Goal: Task Accomplishment & Management: Manage account settings

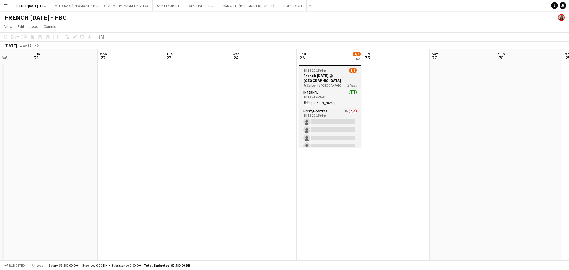
click at [329, 85] on span "Sorbonne [GEOGRAPHIC_DATA]" at bounding box center [327, 85] width 40 height 4
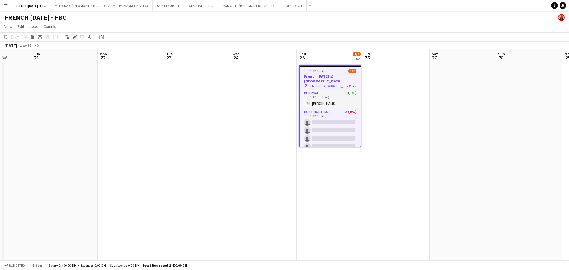
click at [75, 37] on icon at bounding box center [74, 37] width 3 height 3
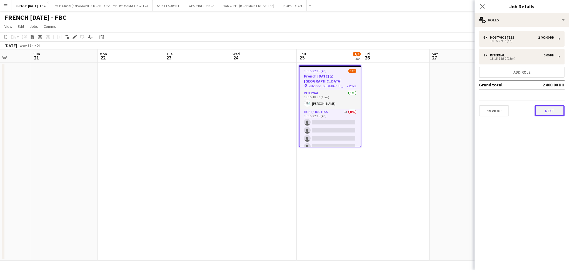
click at [545, 109] on button "Next" at bounding box center [550, 110] width 30 height 11
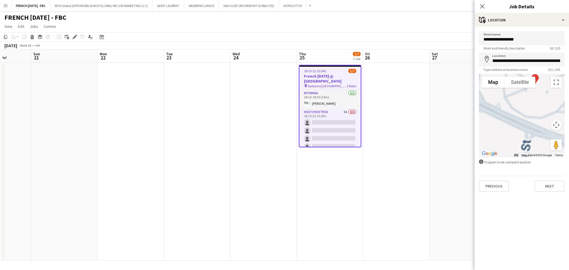
drag, startPoint x: 532, startPoint y: 103, endPoint x: 539, endPoint y: 143, distance: 41.1
click at [539, 143] on div at bounding box center [522, 115] width 86 height 83
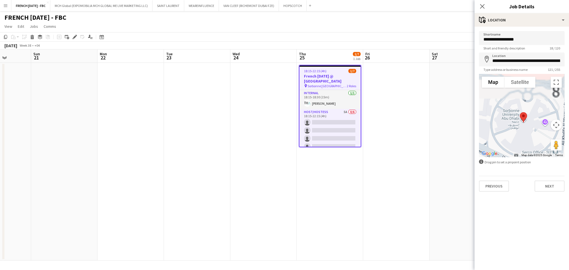
drag, startPoint x: 541, startPoint y: 115, endPoint x: 529, endPoint y: 153, distance: 40.2
click at [529, 153] on div "Map Terrain Satellite Labels Map Data Map data ©2025 Google Map data ©2025 Goog…" at bounding box center [522, 115] width 86 height 83
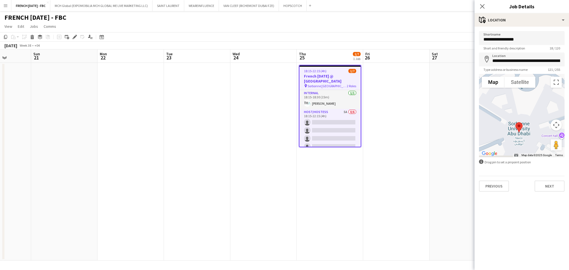
drag, startPoint x: 515, startPoint y: 122, endPoint x: 522, endPoint y: 100, distance: 23.8
click at [522, 100] on div at bounding box center [522, 115] width 86 height 83
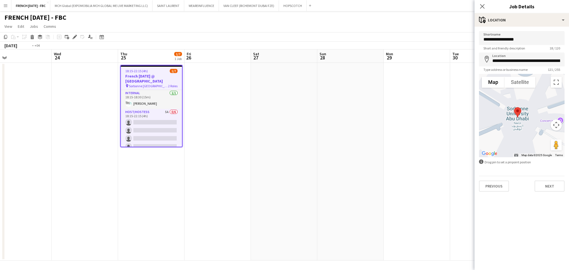
drag, startPoint x: 401, startPoint y: 113, endPoint x: 110, endPoint y: 99, distance: 292.3
click at [103, 99] on app-calendar-viewport "Fri 19 Sat 20 Sun 21 Mon 22 Tue 23 Wed 24 Thu 25 1/7 1 Job Fri 26 Sat 27 Sun 28…" at bounding box center [284, 154] width 569 height 211
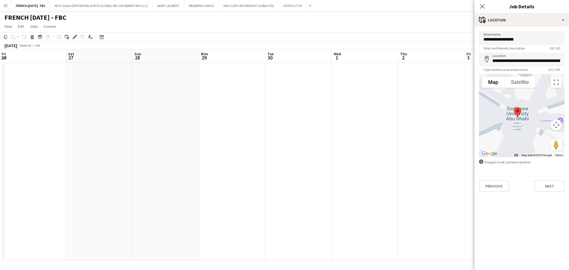
drag, startPoint x: 270, startPoint y: 103, endPoint x: 224, endPoint y: 110, distance: 46.4
click at [125, 104] on app-calendar-viewport "Tue 23 Wed 24 Thu 25 1/7 1 Job Fri 26 Sat 27 Sun 28 Mon 29 Tue 30 Wed 1 Thu 2 F…" at bounding box center [284, 154] width 569 height 211
drag, startPoint x: 272, startPoint y: 101, endPoint x: 139, endPoint y: 99, distance: 132.6
click at [131, 99] on app-calendar-viewport "Thu 25 1/7 1 Job Fri 26 Sat 27 Sun 28 Mon 29 Tue 30 Wed 1 Thu 2 Fri 3 Sat 4 Sun…" at bounding box center [284, 154] width 569 height 211
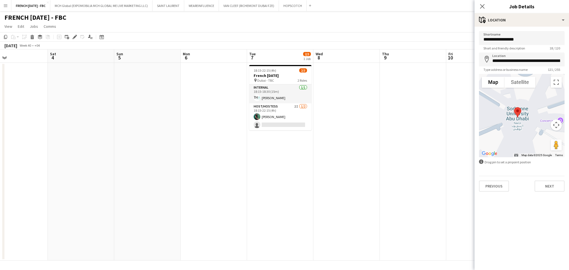
drag, startPoint x: 353, startPoint y: 118, endPoint x: 234, endPoint y: 121, distance: 119.3
click at [234, 121] on app-calendar-viewport "Tue 30 Wed 1 Thu 2 Fri 3 Sat 4 Sun 5 Mon 6 Tue 7 2/3 1 Job Wed 8 Thu 9 Fri 10 S…" at bounding box center [284, 154] width 569 height 211
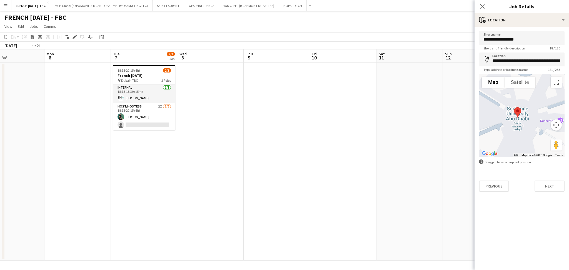
drag, startPoint x: 408, startPoint y: 120, endPoint x: 301, endPoint y: 125, distance: 107.7
click at [208, 118] on app-calendar-viewport "Thu 2 Fri 3 Sat 4 Sun 5 Mon 6 Tue 7 2/3 1 Job Wed 8 Thu 9 Fri 10 Sat 11 Sun 12 …" at bounding box center [284, 154] width 569 height 211
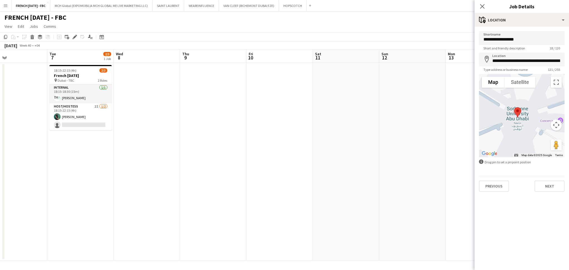
click at [379, 126] on app-date-cell at bounding box center [346, 162] width 66 height 198
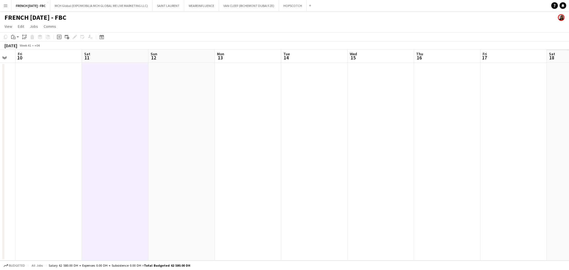
drag, startPoint x: 322, startPoint y: 116, endPoint x: 110, endPoint y: 113, distance: 212.2
click at [67, 106] on app-calendar-viewport "Mon 6 Tue 7 2/3 1 Job Wed 8 Thu 9 Fri 10 Sat 11 Sun 12 Mon 13 Tue 14 Wed 15 Thu…" at bounding box center [284, 154] width 569 height 211
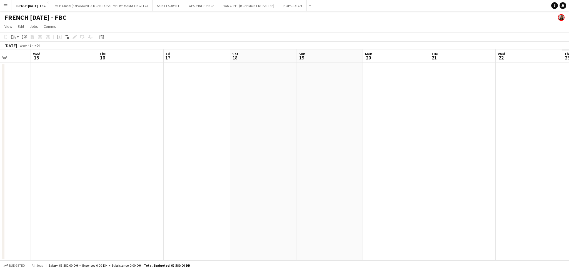
drag, startPoint x: 220, startPoint y: 115, endPoint x: 304, endPoint y: 120, distance: 85.0
click at [142, 115] on app-calendar-viewport "Sat 11 Sun 12 Mon 13 Tue 14 Wed 15 Thu 16 Fri 17 Sat 18 Sun 19 Mon 20 Tue 21 We…" at bounding box center [284, 154] width 569 height 211
drag, startPoint x: 267, startPoint y: 109, endPoint x: 108, endPoint y: 104, distance: 159.9
click at [108, 104] on app-calendar-viewport "Mon 13 Tue 14 Wed 15 Thu 16 Fri 17 Sat 18 Sun 19 Mon 20 Tue 21 Wed 22 Thu 23 Fr…" at bounding box center [284, 154] width 569 height 211
drag, startPoint x: 391, startPoint y: 119, endPoint x: 95, endPoint y: 106, distance: 297.2
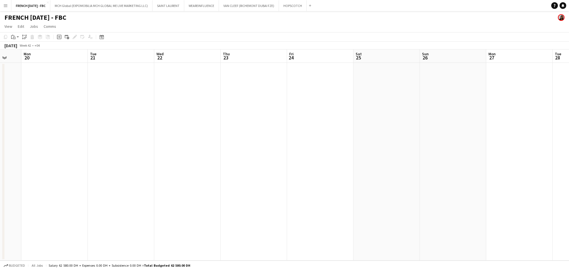
click at [95, 106] on app-calendar-viewport "Fri 17 Sat 18 Sun 19 Mon 20 Tue 21 Wed 22 Thu 23 Fri 24 Sat 25 Sun 26 Mon 27 Tu…" at bounding box center [284, 154] width 569 height 211
drag, startPoint x: 357, startPoint y: 131, endPoint x: 137, endPoint y: 127, distance: 220.5
click at [113, 127] on app-calendar-viewport "Tue 21 Wed 22 Thu 23 Fri 24 Sat 25 Sun 26 Mon 27 Tue 28 Wed 29 Thu 30 Fri 31 Sa…" at bounding box center [284, 154] width 569 height 211
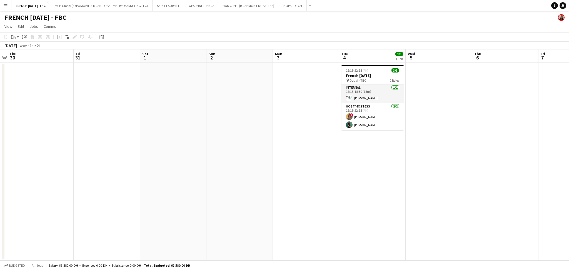
drag, startPoint x: 432, startPoint y: 132, endPoint x: 336, endPoint y: 133, distance: 96.2
click at [336, 133] on app-calendar-viewport "Mon 27 Tue 28 Wed 29 Thu 30 Fri 31 Sat 1 Sun 2 Mon 3 Tue 4 3/3 1 Job Wed 5 Thu …" at bounding box center [284, 154] width 569 height 211
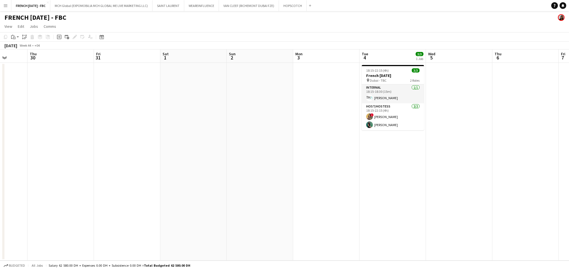
drag, startPoint x: 461, startPoint y: 150, endPoint x: 107, endPoint y: 145, distance: 354.2
click at [106, 145] on app-calendar-viewport "Mon 27 Tue 28 Wed 29 Thu 30 Fri 31 Sat 1 Sun 2 Mon 3 Tue 4 3/3 1 Job Wed 5 Thu …" at bounding box center [284, 154] width 569 height 211
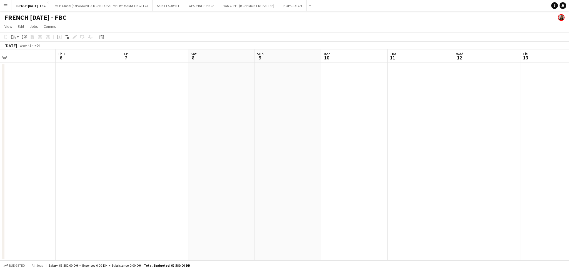
drag, startPoint x: 425, startPoint y: 143, endPoint x: 127, endPoint y: 144, distance: 297.5
click at [124, 142] on app-calendar-viewport "Sun 2 Mon 3 Tue 4 3/3 1 Job Wed 5 Thu 6 Fri 7 Sat 8 Sun 9 Mon 10 Tue 11 Wed 12 …" at bounding box center [284, 154] width 569 height 211
drag, startPoint x: 169, startPoint y: 147, endPoint x: 209, endPoint y: 151, distance: 39.9
click at [134, 143] on app-calendar-viewport "Mon 10 Tue 11 Wed 12 Thu 13 Fri 14 Sat 15 Sun 16 Mon 17 Tue 18 Wed 19 Thu 20 Fr…" at bounding box center [284, 154] width 569 height 211
drag, startPoint x: 465, startPoint y: 153, endPoint x: 145, endPoint y: 140, distance: 320.0
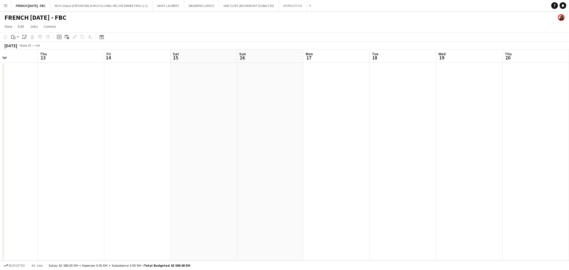
click at [145, 140] on app-calendar-viewport "Mon 10 Tue 11 Wed 12 Thu 13 Fri 14 Sat 15 Sun 16 Mon 17 Tue 18 Wed 19 Thu 20 Fr…" at bounding box center [284, 154] width 569 height 211
drag, startPoint x: 468, startPoint y: 160, endPoint x: 188, endPoint y: 157, distance: 279.7
click at [168, 155] on app-calendar-viewport "Sun 16 Mon 17 Tue 18 Wed 19 Thu 20 Fri 21 Sat 22 Sun 23 Mon 24 Tue 25 Wed 26 Th…" at bounding box center [284, 154] width 569 height 211
drag, startPoint x: 509, startPoint y: 163, endPoint x: 252, endPoint y: 157, distance: 257.8
click at [227, 148] on app-calendar-viewport "Fri 21 Sat 22 Sun 23 Mon 24 Tue 25 Wed 26 Thu 27 Fri 28 Sat 29 Sun 30 Mon 1 Tue…" at bounding box center [284, 154] width 569 height 211
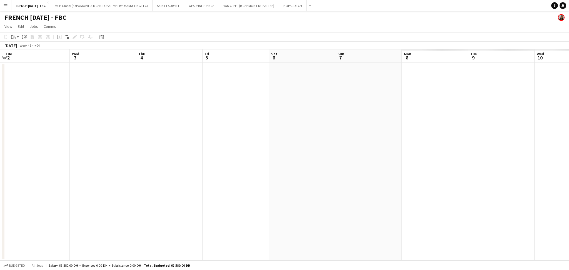
drag, startPoint x: 492, startPoint y: 162, endPoint x: 341, endPoint y: 169, distance: 151.7
click at [220, 155] on app-calendar-viewport "Fri 28 Sat 29 Sun 30 Mon 1 Tue 2 Wed 3 Thu 4 Fri 5 Sat 6 Sun 7 Mon 8 Tue 9 Wed …" at bounding box center [284, 154] width 569 height 211
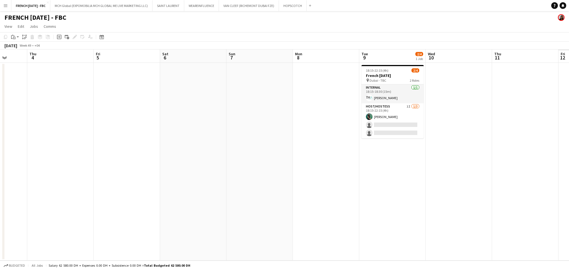
scroll to position [0, 242]
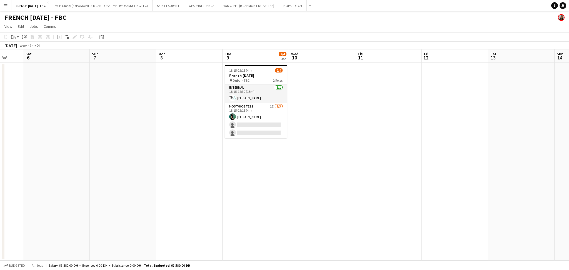
drag, startPoint x: 398, startPoint y: 173, endPoint x: 270, endPoint y: 166, distance: 128.3
click at [270, 166] on app-calendar-viewport "Tue 2 Wed 3 Thu 4 Fri 5 Sat 6 Sun 7 Mon 8 Tue 9 2/4 1 Job Wed 10 Thu 11 Fri 12 …" at bounding box center [284, 154] width 569 height 211
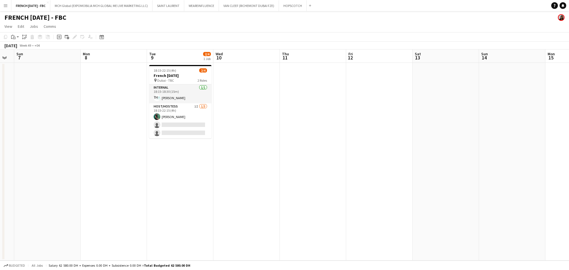
drag, startPoint x: 474, startPoint y: 143, endPoint x: 164, endPoint y: 180, distance: 312.7
click at [164, 180] on app-calendar-viewport "Thu 4 Fri 5 Sat 6 Sun 7 Mon 8 Tue 9 2/4 1 Job Wed 10 Thu 11 Fri 12 Sat 13 Sun 1…" at bounding box center [284, 154] width 569 height 211
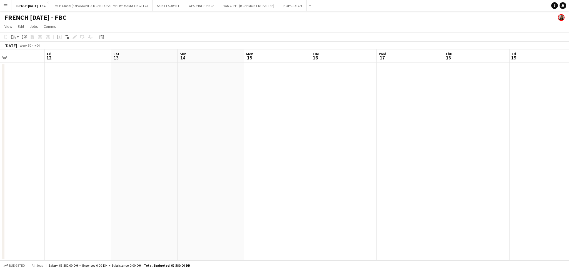
drag, startPoint x: 373, startPoint y: 179, endPoint x: 53, endPoint y: 174, distance: 320.3
click at [51, 174] on app-calendar-viewport "Mon 8 Tue 9 2/4 1 Job Wed 10 Thu 11 Fri 12 Sat 13 Sun 14 Mon 15 Tue 16 Wed 17 T…" at bounding box center [284, 154] width 569 height 211
drag, startPoint x: 415, startPoint y: 176, endPoint x: 183, endPoint y: 173, distance: 231.3
click at [183, 173] on app-calendar-viewport "Sat 13 Sun 14 Mon 15 Tue 16 Wed 17 Thu 18 Fri 19 Sat 20 Sun 21 Mon 22 Tue 23 We…" at bounding box center [284, 154] width 569 height 211
drag, startPoint x: 442, startPoint y: 173, endPoint x: 171, endPoint y: 167, distance: 271.2
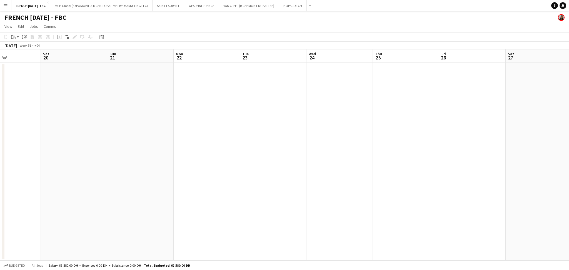
click at [157, 165] on app-calendar-viewport "Wed 17 Thu 18 Fri 19 Sat 20 Sun 21 Mon 22 Tue 23 Wed 24 Thu 25 Fri 26 Sat 27 Su…" at bounding box center [284, 154] width 569 height 211
drag, startPoint x: 287, startPoint y: 159, endPoint x: 129, endPoint y: 151, distance: 158.4
click at [129, 151] on app-calendar-viewport "Thu 25 Fri 26 Sat 27 Sun 28 Mon 29 Tue 30 Wed 31 Thu 1 Fri 2 Sat 3 Sun 4 Mon 5 …" at bounding box center [284, 154] width 569 height 211
drag, startPoint x: 459, startPoint y: 159, endPoint x: 211, endPoint y: 149, distance: 247.9
click at [211, 149] on app-calendar-viewport "Mon 29 Tue 30 Wed 31 Thu 1 Fri 2 Sat 3 Sun 4 Mon 5 Tue 6 Wed 7 Thu 8 Fri 9 Sat …" at bounding box center [284, 154] width 569 height 211
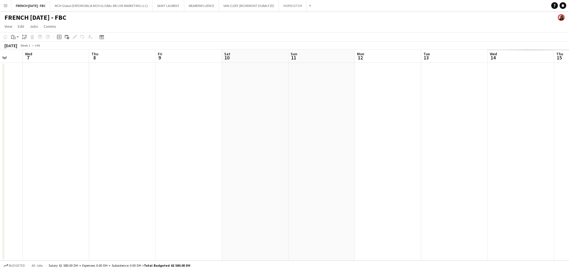
drag, startPoint x: 220, startPoint y: 137, endPoint x: 292, endPoint y: 148, distance: 72.6
click at [157, 137] on app-calendar-viewport "Sun 4 Mon 5 Tue 6 Wed 7 Thu 8 Fri 9 Sat 10 Sun 11 Mon 12 Tue 13 Wed 14 Thu 15 F…" at bounding box center [284, 154] width 569 height 211
drag, startPoint x: 531, startPoint y: 150, endPoint x: 206, endPoint y: 140, distance: 324.9
click at [193, 140] on app-calendar-viewport "Sat 10 Sun 11 Mon 12 Tue 13 Wed 14 Thu 15 Fri 16 Sat 17 Sun 18 Mon 19 Tue 20 We…" at bounding box center [284, 154] width 569 height 211
drag
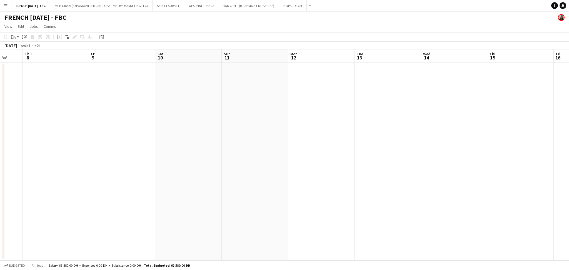
click at [559, 139] on app-calendar-viewport "Tue 6 Wed 7 Thu 8 Fri 9 Sat 10 Sun 11 Mon 12 Tue 13 Wed 14 Thu 15 Fri 16 Sat 17…" at bounding box center [284, 154] width 569 height 211
click at [25, 6] on button "FRENCH [DATE] - FBC Close" at bounding box center [30, 5] width 39 height 11
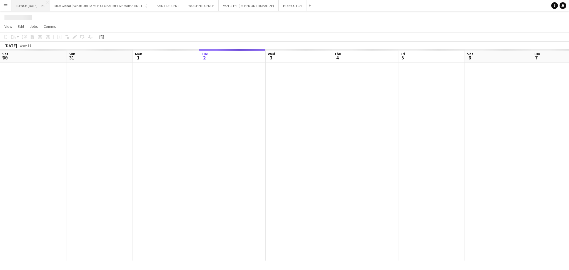
scroll to position [0, 133]
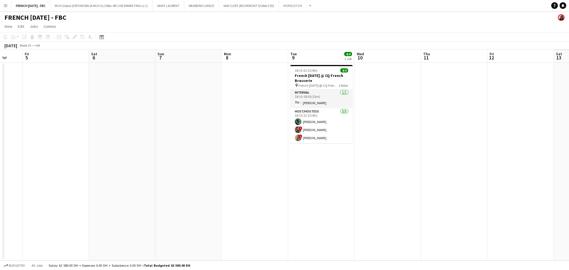
click at [219, 174] on app-calendar-viewport "Mon 1 Tue 2 Wed 3 Thu 4 Fri 5 Sat 6 Sun 7 Mon 8 Tue 9 4/4 1 Job Wed 10 Thu 11 F…" at bounding box center [284, 154] width 569 height 211
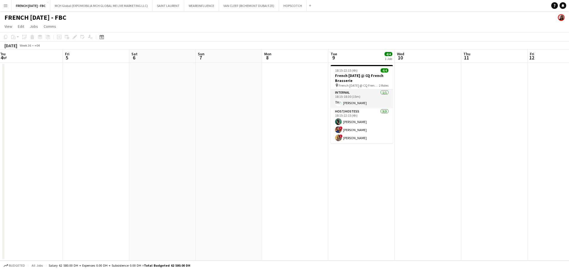
click at [286, 175] on app-calendar-viewport "Mon 1 Tue 2 Wed 3 Thu 4 Fri 5 Sat 6 Sun 7 Mon 8 Tue 9 4/4 1 Job Wed 10 Thu 11 F…" at bounding box center [284, 154] width 569 height 211
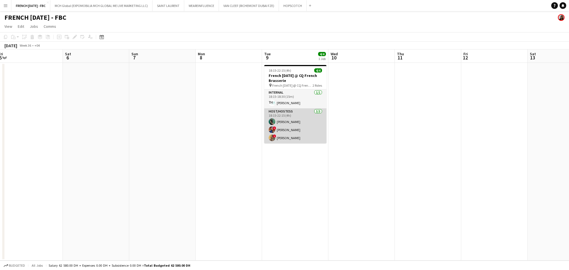
click at [281, 136] on app-card-role "Host/Hostess [DATE] 18:15-22:15 (4h) [PERSON_NAME] ! [PERSON_NAME] Sad ! [PERSO…" at bounding box center [295, 125] width 62 height 35
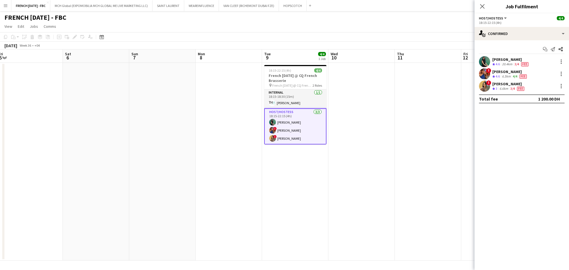
click at [499, 73] on div "[PERSON_NAME]" at bounding box center [511, 71] width 36 height 5
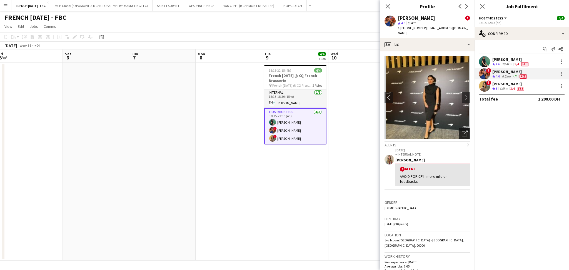
click at [462, 131] on icon "Open photos pop-in" at bounding box center [465, 134] width 6 height 6
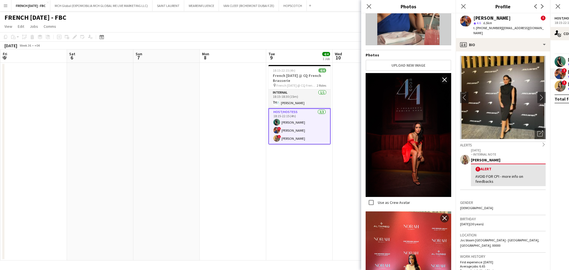
scroll to position [61, 0]
click at [250, 6] on button "VAN CLEEF (RICHEMONT DUBAI FZE) Close" at bounding box center [249, 5] width 60 height 11
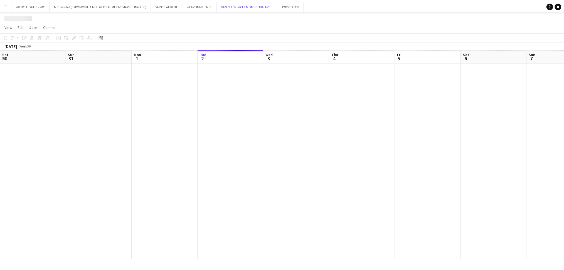
scroll to position [0, 133]
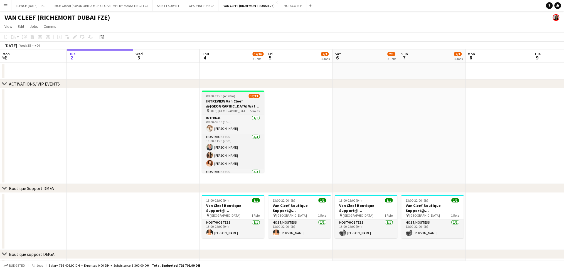
click at [242, 106] on h3 "INTREVIEW Van Cleef @[GEOGRAPHIC_DATA] Watch Week 2025" at bounding box center [233, 104] width 62 height 10
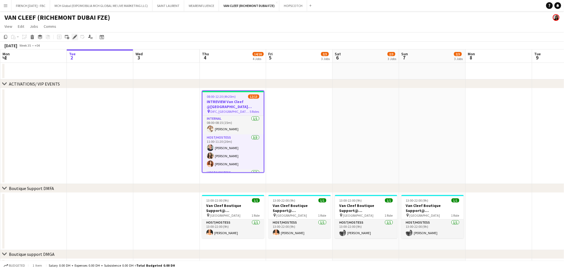
click at [75, 36] on icon at bounding box center [74, 37] width 3 height 3
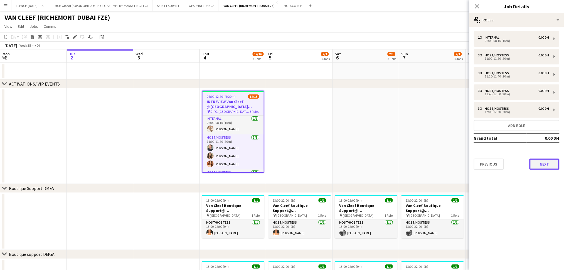
click at [538, 160] on button "Next" at bounding box center [544, 164] width 30 height 11
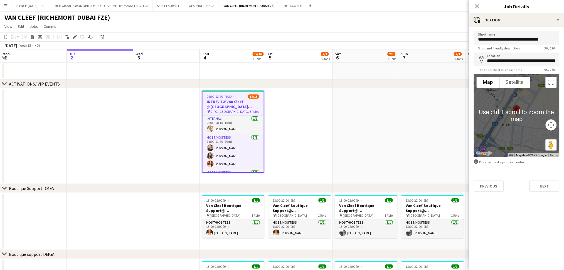
click at [516, 130] on div at bounding box center [516, 115] width 86 height 83
click at [524, 108] on div at bounding box center [516, 115] width 86 height 83
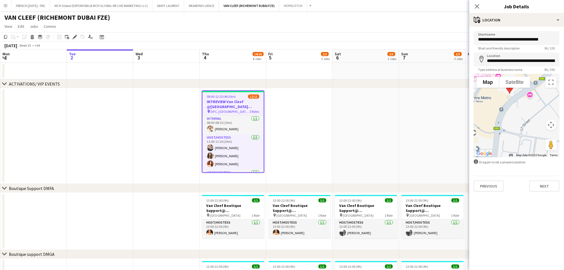
click at [522, 106] on div at bounding box center [516, 115] width 86 height 83
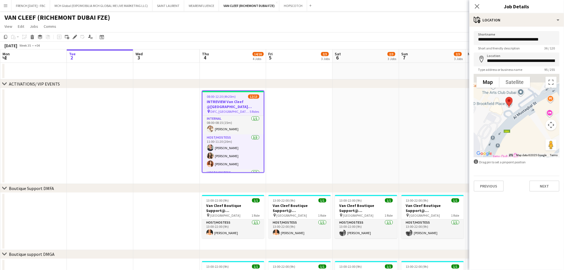
drag, startPoint x: 510, startPoint y: 110, endPoint x: 526, endPoint y: 140, distance: 34.2
click at [526, 140] on div at bounding box center [516, 115] width 86 height 83
click at [509, 117] on div at bounding box center [516, 115] width 86 height 83
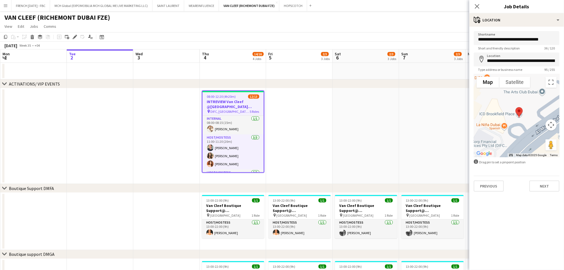
drag, startPoint x: 509, startPoint y: 113, endPoint x: 518, endPoint y: 132, distance: 21.0
click at [518, 132] on div at bounding box center [516, 115] width 86 height 83
click at [514, 124] on div at bounding box center [516, 115] width 86 height 83
click at [515, 124] on div at bounding box center [516, 115] width 86 height 83
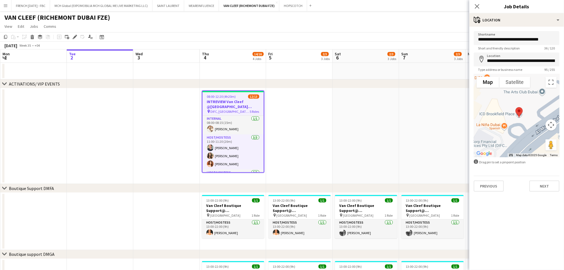
click at [515, 124] on div at bounding box center [516, 115] width 86 height 83
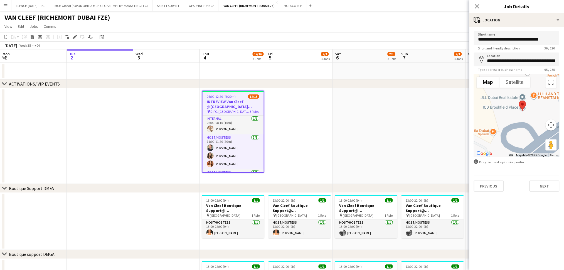
click at [530, 121] on div at bounding box center [516, 115] width 86 height 83
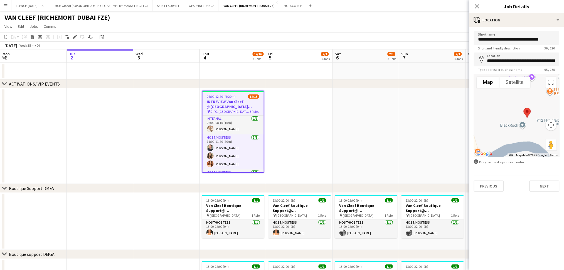
drag, startPoint x: 527, startPoint y: 115, endPoint x: 539, endPoint y: 134, distance: 22.1
click at [539, 134] on div at bounding box center [516, 115] width 86 height 83
click at [537, 125] on div at bounding box center [516, 115] width 86 height 83
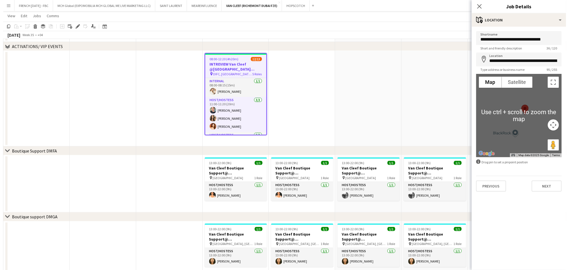
scroll to position [0, 0]
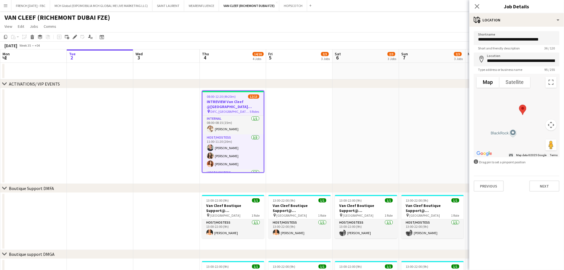
click at [323, 135] on app-date-cell at bounding box center [299, 136] width 66 height 96
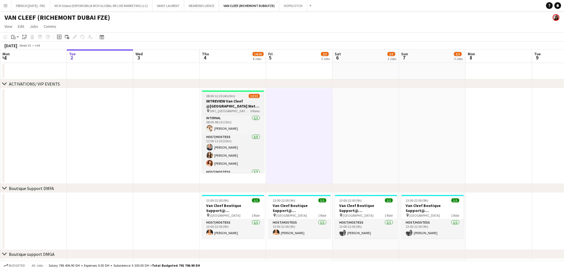
click at [222, 108] on h3 "INTREVIEW Van Cleef @[GEOGRAPHIC_DATA] Watch Week 2025" at bounding box center [233, 104] width 62 height 10
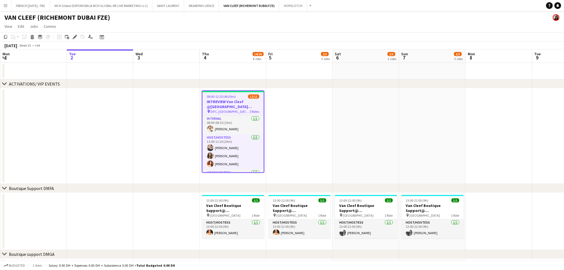
click at [312, 115] on app-date-cell at bounding box center [299, 136] width 66 height 96
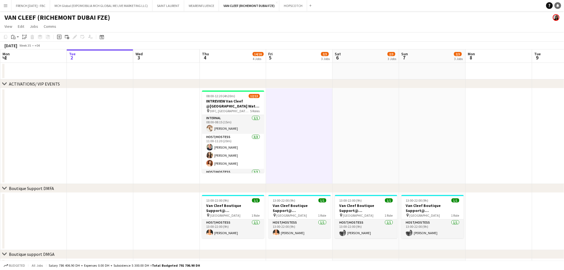
click at [559, 4] on icon "Notifications" at bounding box center [557, 5] width 3 height 3
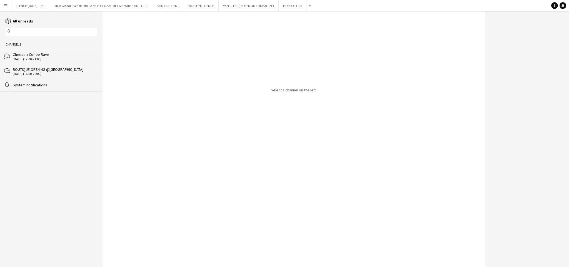
click at [47, 58] on div "[DATE] (17:00-21:00)" at bounding box center [55, 59] width 84 height 4
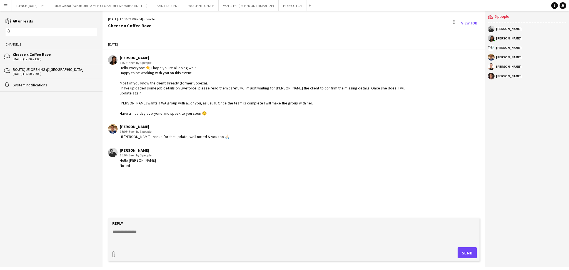
click at [46, 73] on div "[DATE] (16:00-20:00)" at bounding box center [55, 74] width 84 height 4
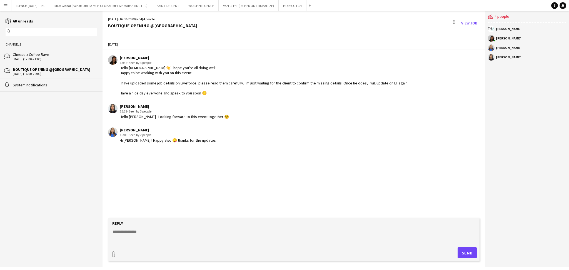
click at [41, 58] on div "[DATE] (17:00-21:00)" at bounding box center [55, 59] width 84 height 4
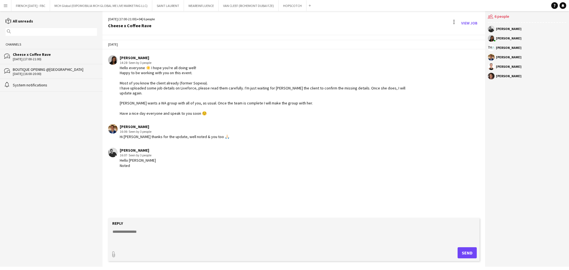
click at [170, 237] on textarea at bounding box center [295, 236] width 366 height 14
paste textarea "***"
type textarea "**********"
click at [472, 249] on button "Send" at bounding box center [467, 252] width 19 height 11
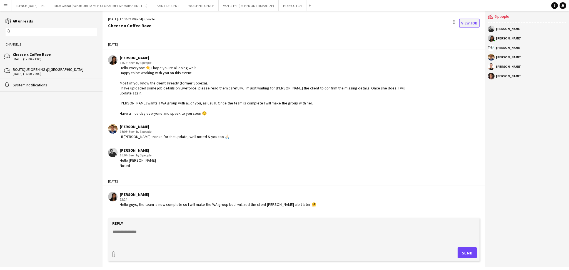
click at [468, 23] on link "View Job" at bounding box center [469, 23] width 21 height 9
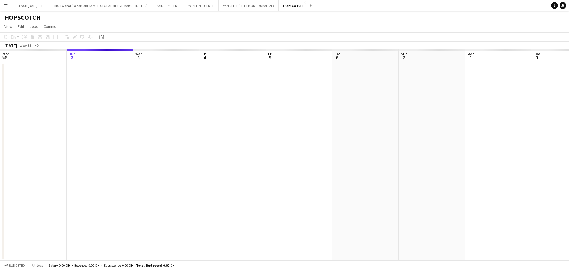
scroll to position [0, 191]
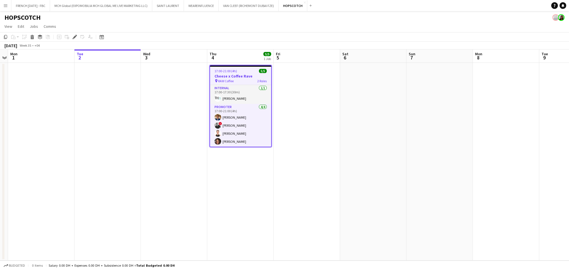
click at [314, 125] on app-date-cell at bounding box center [307, 162] width 66 height 198
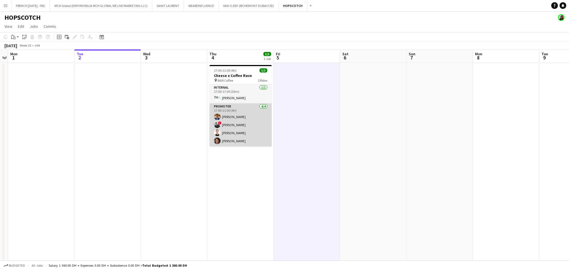
click at [246, 127] on app-card-role "Promoter [DATE] 17:00-21:00 (4h) [PERSON_NAME] ! [PERSON_NAME] [PERSON_NAME] [P…" at bounding box center [241, 124] width 62 height 43
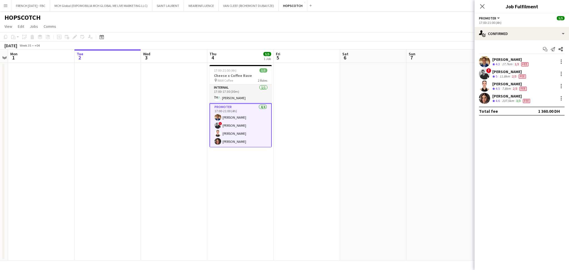
click at [507, 75] on div "11.8km" at bounding box center [505, 76] width 13 height 5
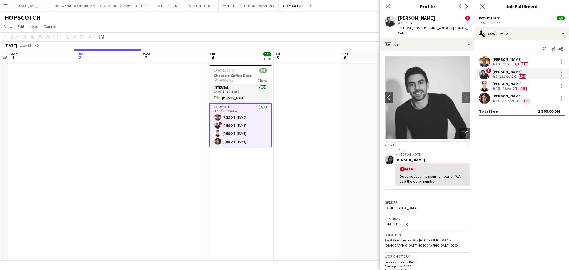
click at [307, 118] on app-date-cell at bounding box center [307, 162] width 66 height 198
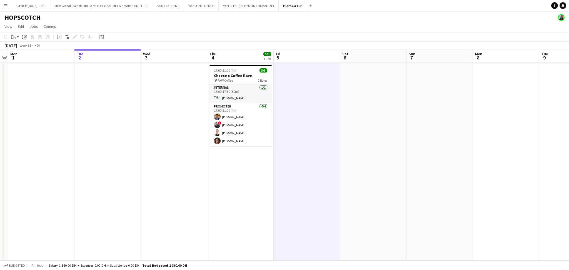
click at [237, 172] on app-date-cell "17:00-21:00 (4h) 5/5 Cheese x Coffee Rave pin RAW Coffee 2 Roles Internal [DATE…" at bounding box center [240, 162] width 66 height 198
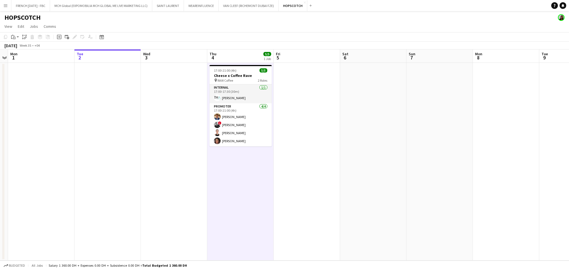
click at [239, 170] on app-date-cell "17:00-21:00 (4h) 5/5 Cheese x Coffee Rave pin RAW Coffee 2 Roles Internal [DATE…" at bounding box center [240, 162] width 66 height 198
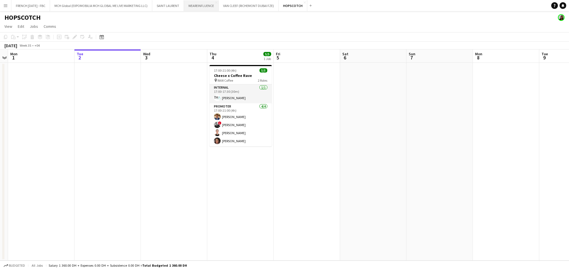
click at [202, 9] on button "WEAREINFLUENCE Close" at bounding box center [201, 5] width 35 height 11
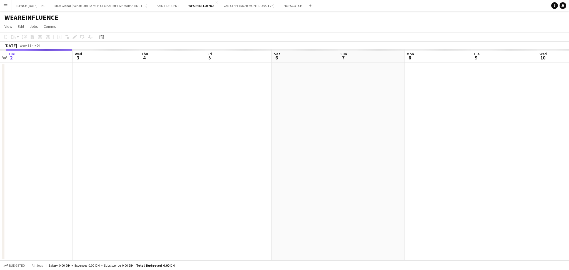
drag, startPoint x: 363, startPoint y: 136, endPoint x: 14, endPoint y: 142, distance: 349.8
click at [0, 139] on app-calendar-viewport "Sat 30 Sun 31 Mon 1 Tue 2 Wed 3 Thu 4 Fri 5 Sat 6 Sun 7 Mon 8 Tue 9 Wed 10 Thu …" at bounding box center [284, 154] width 569 height 211
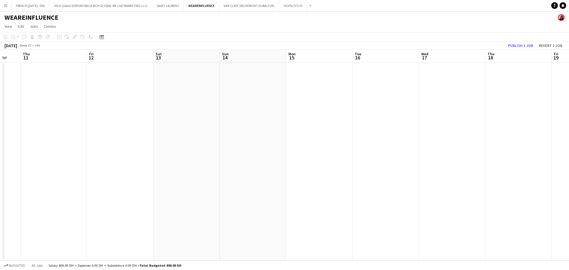
drag, startPoint x: 405, startPoint y: 158, endPoint x: 0, endPoint y: 156, distance: 405.4
click at [0, 156] on app-calendar-viewport "Sun 7 Mon 8 Tue 9 Wed 10 Thu 11 Fri 12 Sat 13 Sun 14 Mon 15 Tue 16 Wed 17 Thu 1…" at bounding box center [284, 154] width 569 height 211
drag, startPoint x: 554, startPoint y: 178, endPoint x: 105, endPoint y: 171, distance: 448.2
click at [100, 171] on app-calendar-viewport "Sat 20 Sun 21 Mon 22 Tue 23 Wed 24 Thu 25 Fri 26 Sat 27 Sun 28 Mon 29 Tue 30 We…" at bounding box center [284, 154] width 569 height 211
drag, startPoint x: 282, startPoint y: 171, endPoint x: 504, endPoint y: 169, distance: 222.4
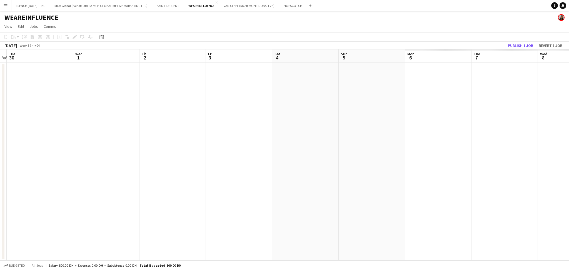
click at [61, 155] on app-calendar-viewport "Sat 27 Sun 28 Mon 29 Tue 30 Wed 1 Thu 2 Fri 3 Sat 4 Sun 5 Mon 6 Tue 7 Wed 8 Thu…" at bounding box center [284, 154] width 569 height 211
drag, startPoint x: 514, startPoint y: 170, endPoint x: 68, endPoint y: 157, distance: 446.7
click at [56, 156] on app-calendar-viewport "Sat 4 Sun 5 Mon 6 Tue 7 Wed 8 Thu 9 Fri 10 Sat 11 Sun 12 Mon 13 Tue 14 Wed 15 T…" at bounding box center [284, 154] width 569 height 211
drag, startPoint x: 160, startPoint y: 173, endPoint x: 78, endPoint y: 170, distance: 81.8
click at [79, 170] on app-calendar-viewport "Sat 4 Sun 5 Mon 6 Tue 7 Wed 8 Thu 9 Fri 10 Sat 11 Sun 12 Mon 13 Tue 14 Wed 15 T…" at bounding box center [284, 154] width 569 height 211
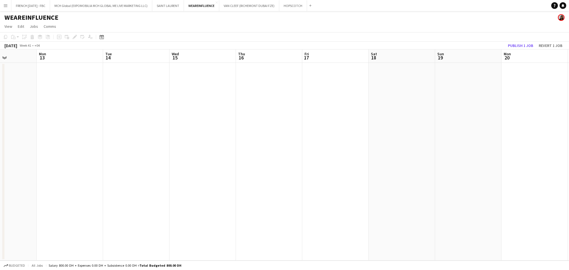
drag, startPoint x: 500, startPoint y: 181, endPoint x: 134, endPoint y: 178, distance: 366.7
click at [97, 173] on app-calendar-viewport "Thu 9 Fri 10 Sat 11 Sun 12 Mon 13 Tue 14 Wed 15 Thu 16 Fri 17 Sat 18 Sun 19 Mon…" at bounding box center [284, 154] width 569 height 211
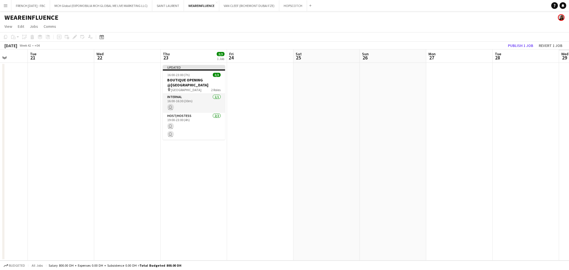
drag, startPoint x: 484, startPoint y: 195, endPoint x: 320, endPoint y: 188, distance: 164.2
click at [336, 192] on app-calendar-viewport "Fri 17 Sat 18 Sun 19 Mon 20 Tue 21 Wed 22 Thu 23 3/3 1 Job Fri 24 Sat 25 Sun 26…" at bounding box center [284, 154] width 569 height 211
click at [203, 123] on app-card-role "Host/Hostess [DATE] 19:00-23:00 (4h) [PERSON_NAME] ! [PERSON_NAME]" at bounding box center [193, 126] width 62 height 27
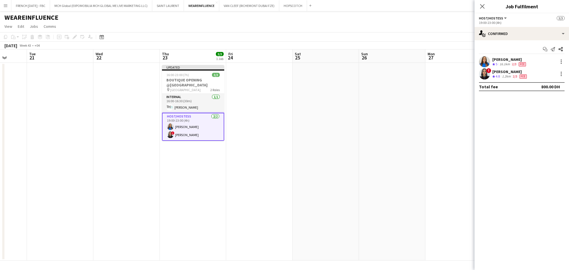
click at [435, 100] on app-date-cell at bounding box center [459, 162] width 66 height 198
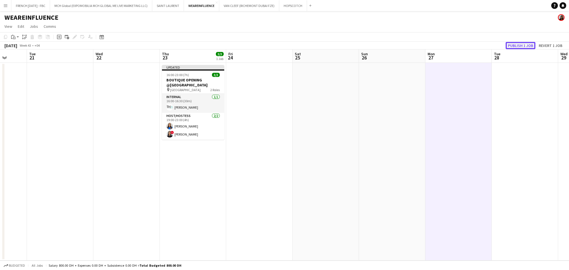
click at [522, 46] on button "Publish 1 job" at bounding box center [521, 45] width 30 height 7
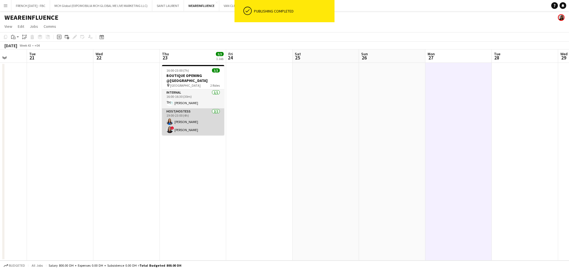
click at [200, 124] on app-card-role "Host/Hostess [DATE] 19:00-23:00 (4h) [PERSON_NAME] ! [PERSON_NAME]" at bounding box center [193, 121] width 62 height 27
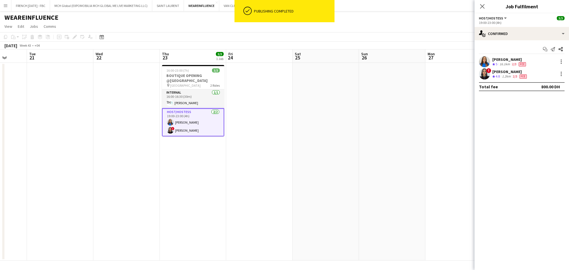
click at [514, 66] on div "2/3" at bounding box center [514, 64] width 7 height 5
